Goal: Task Accomplishment & Management: Complete application form

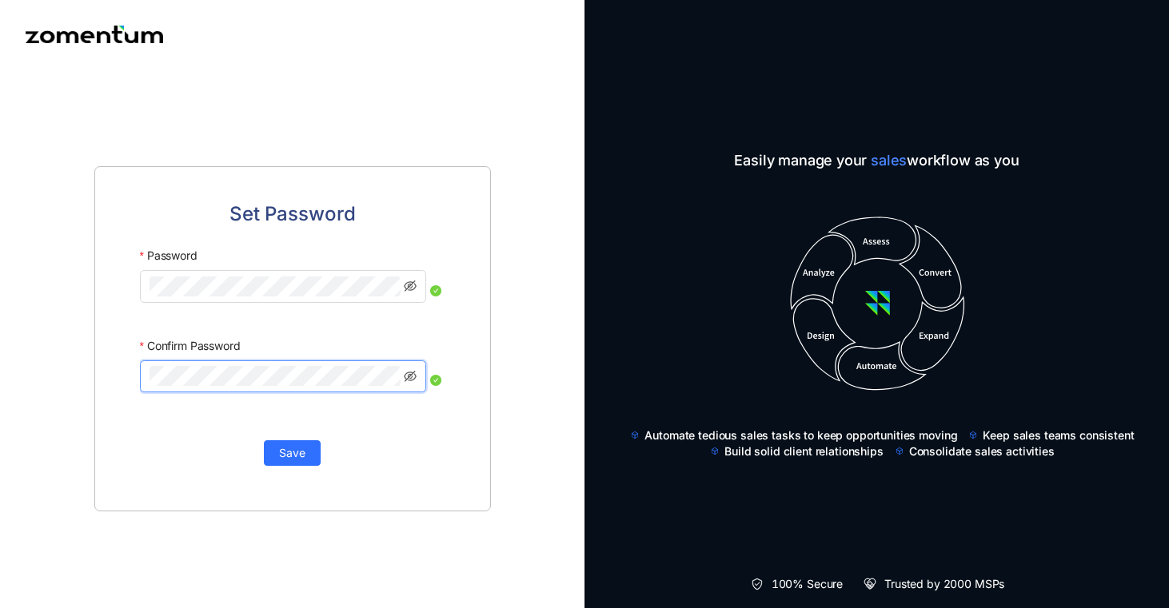
click button "Save" at bounding box center [292, 454] width 57 height 26
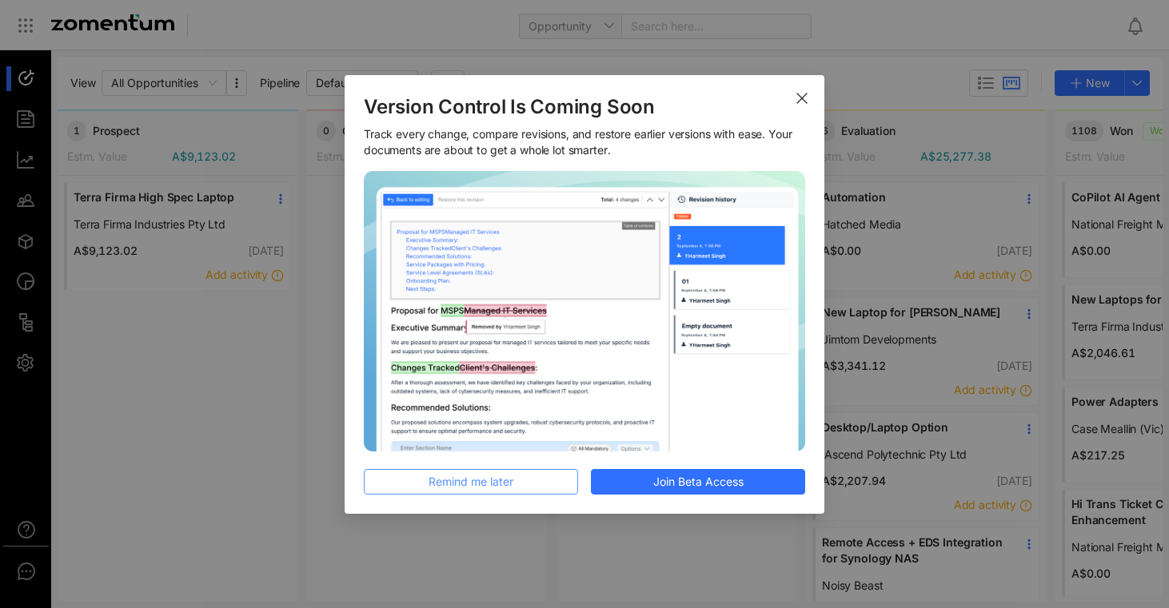
click at [514, 491] on button "Remind me later" at bounding box center [471, 482] width 214 height 26
